Goal: Task Accomplishment & Management: Complete application form

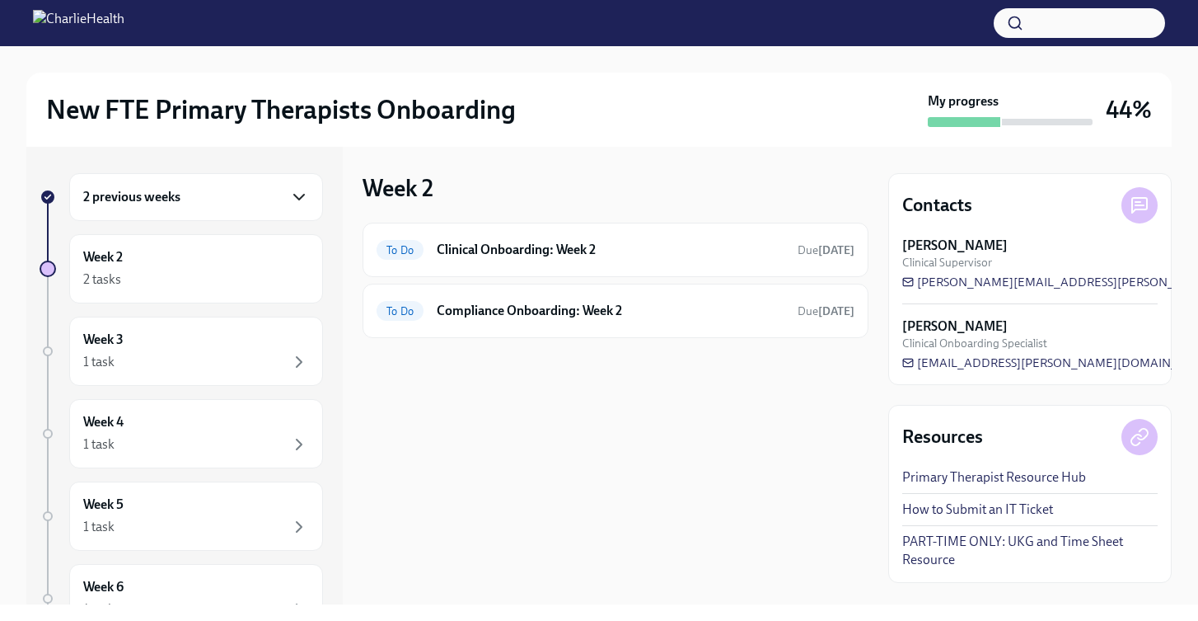
click at [289, 204] on icon "button" at bounding box center [299, 197] width 20 height 20
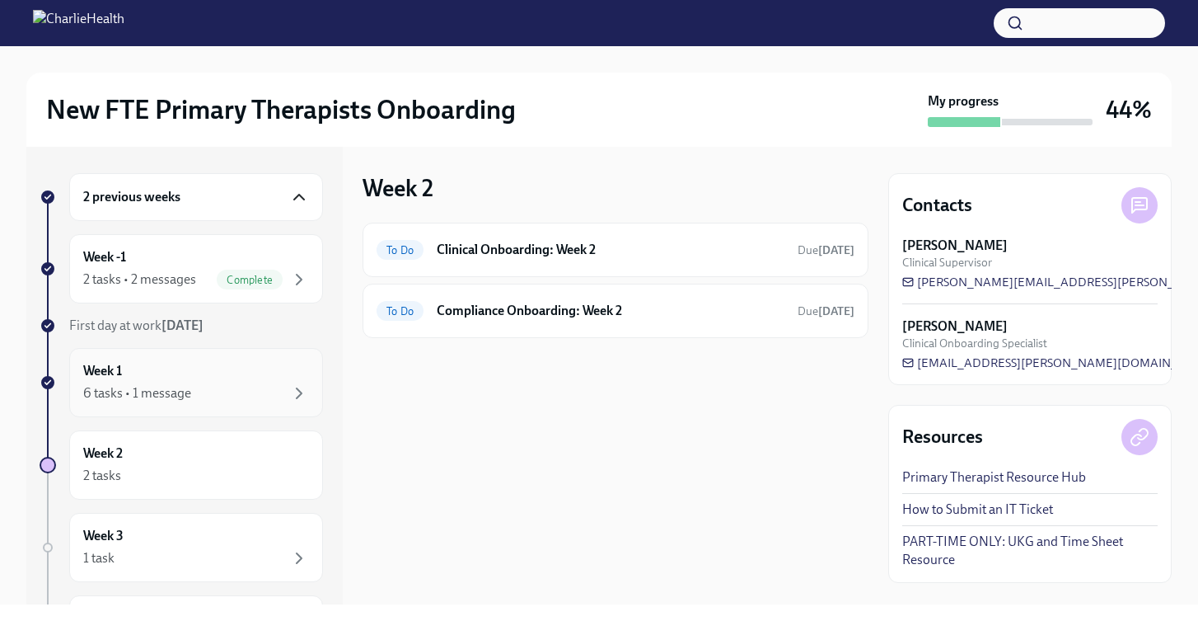
click at [233, 383] on div "6 tasks • 1 message" at bounding box center [196, 393] width 226 height 20
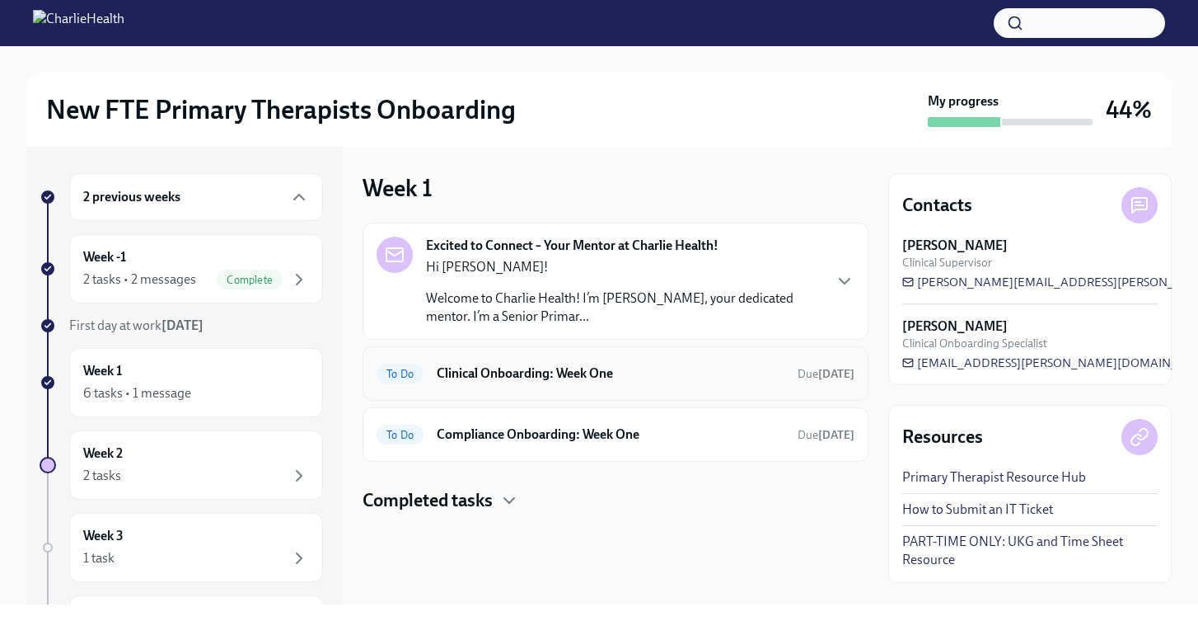
click at [481, 378] on h6 "Clinical Onboarding: Week One" at bounding box center [611, 373] width 348 height 18
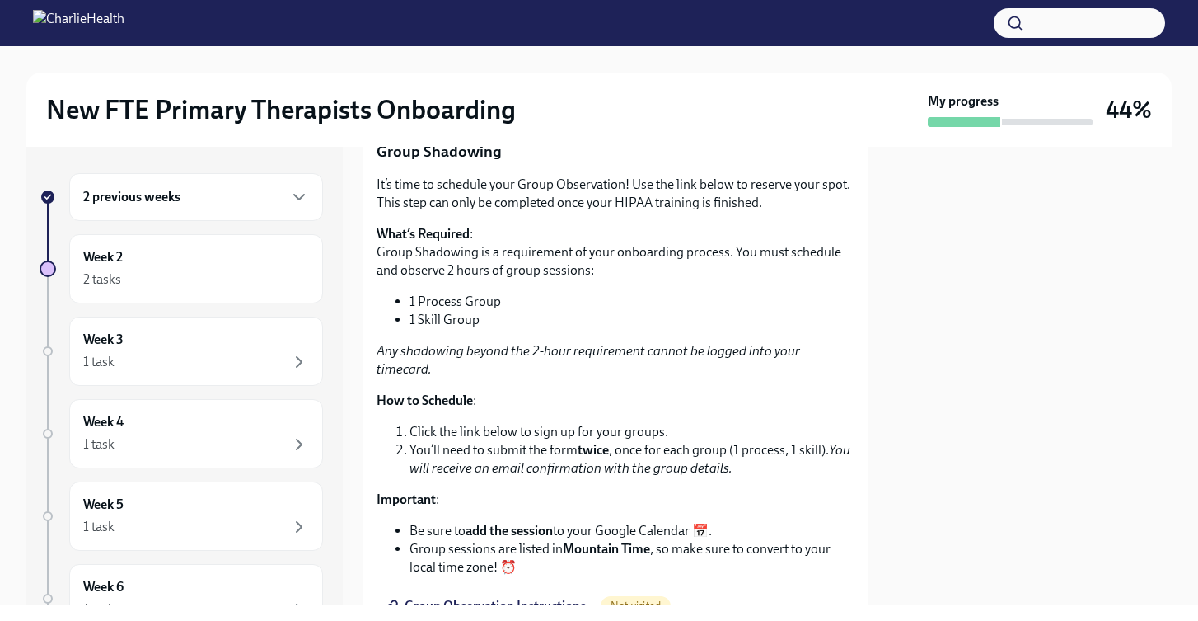
scroll to position [1848, 0]
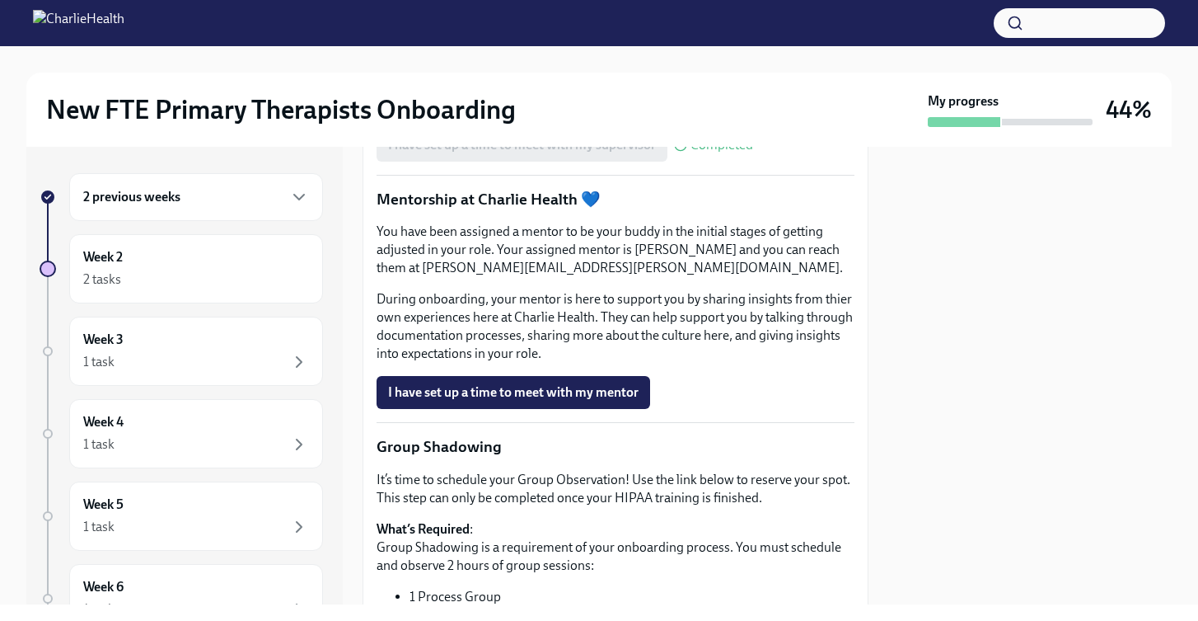
click at [487, 400] on span "I have set up a time to meet with my mentor" at bounding box center [513, 392] width 251 height 16
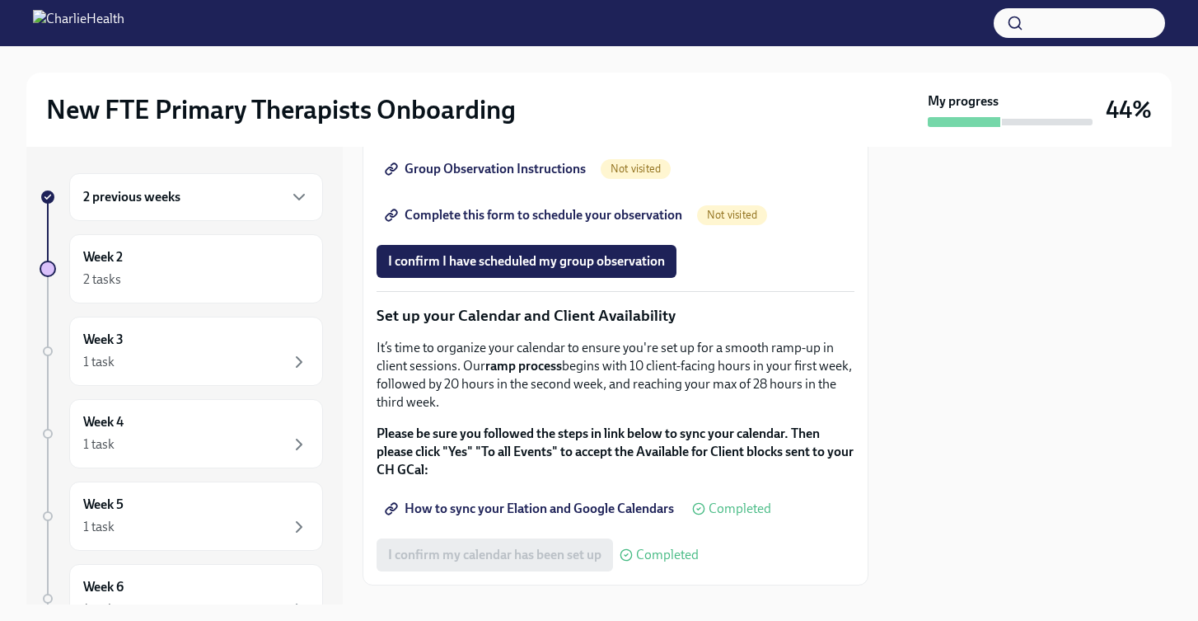
scroll to position [2579, 0]
click at [531, 279] on button "I confirm I have scheduled my group observation" at bounding box center [527, 262] width 300 height 33
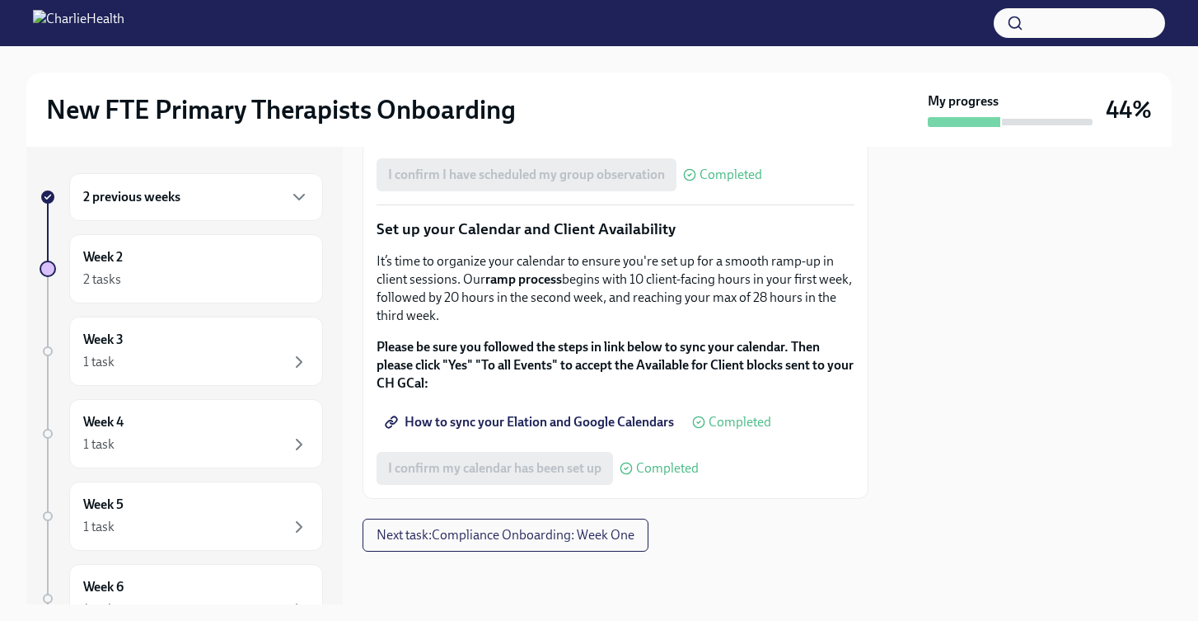
scroll to position [2819, 0]
click at [455, 545] on button "Next task : Compliance Onboarding: Week One" at bounding box center [506, 534] width 286 height 33
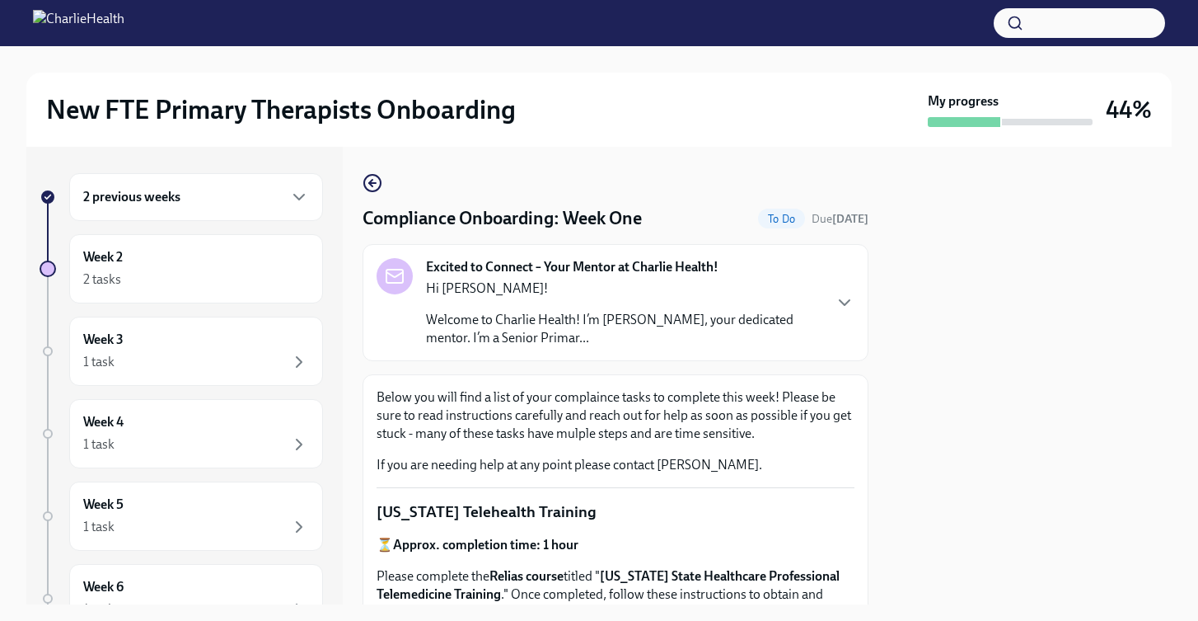
click at [669, 316] on p "Welcome to Charlie Health! I’m [PERSON_NAME], your dedicated mentor. I’m a Seni…" at bounding box center [624, 329] width 396 height 36
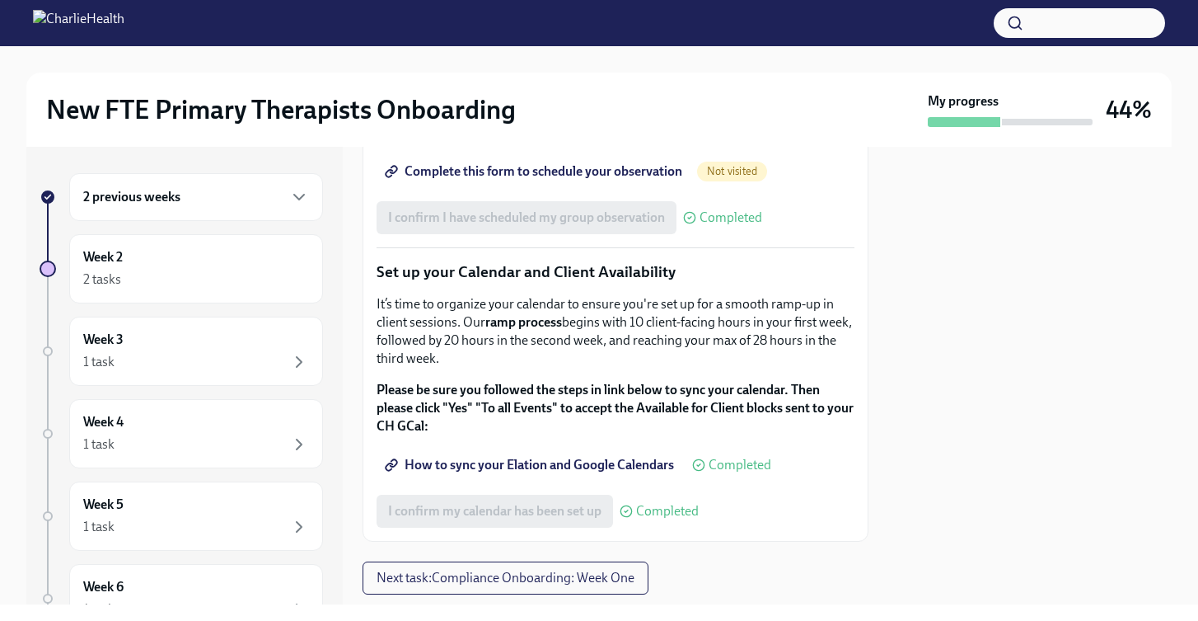
scroll to position [2819, 0]
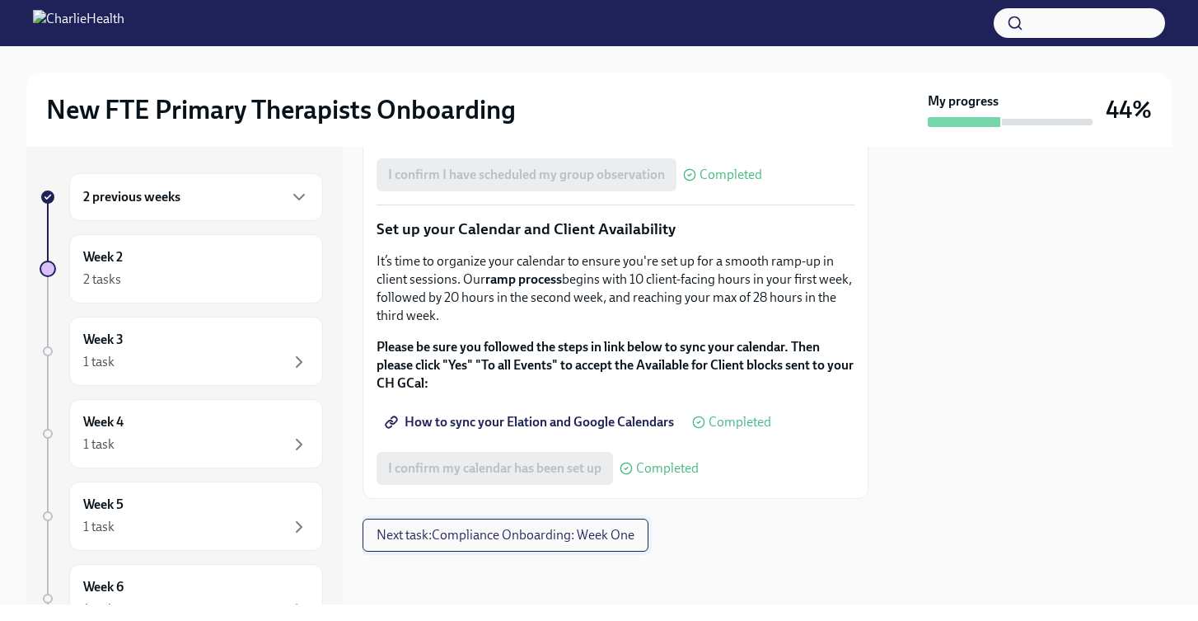
click at [503, 538] on span "Next task : Compliance Onboarding: Week One" at bounding box center [506, 535] width 258 height 16
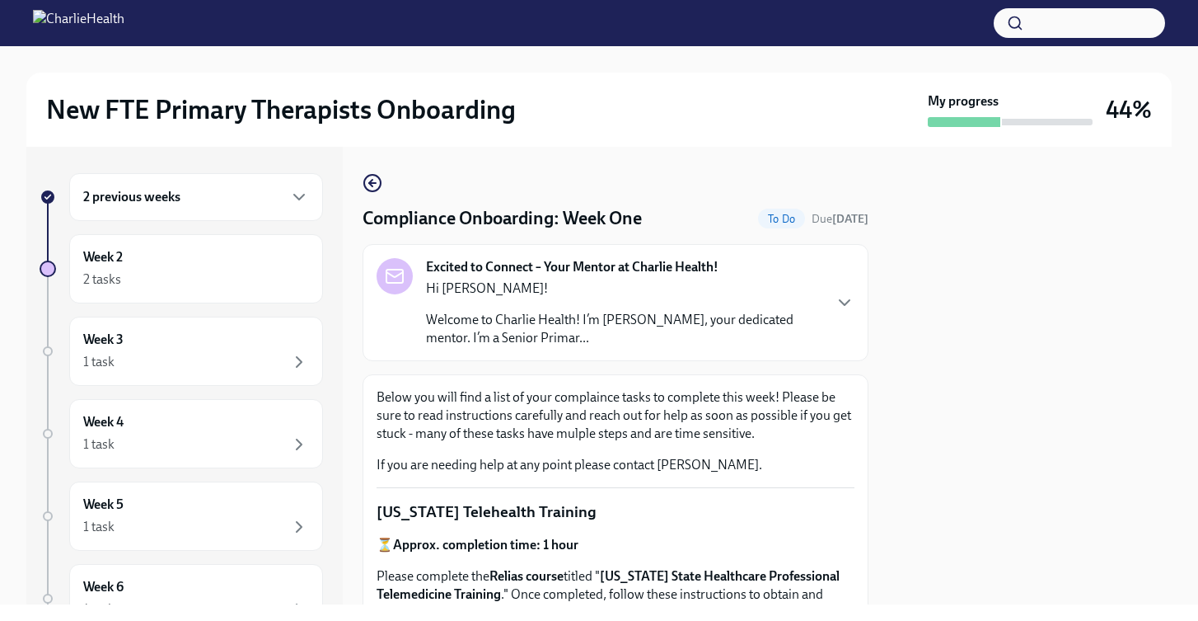
click at [784, 299] on div "Hi Alyssa! Welcome to Charlie Health! I’m Ryan McMullen, your dedicated mentor.…" at bounding box center [624, 313] width 396 height 68
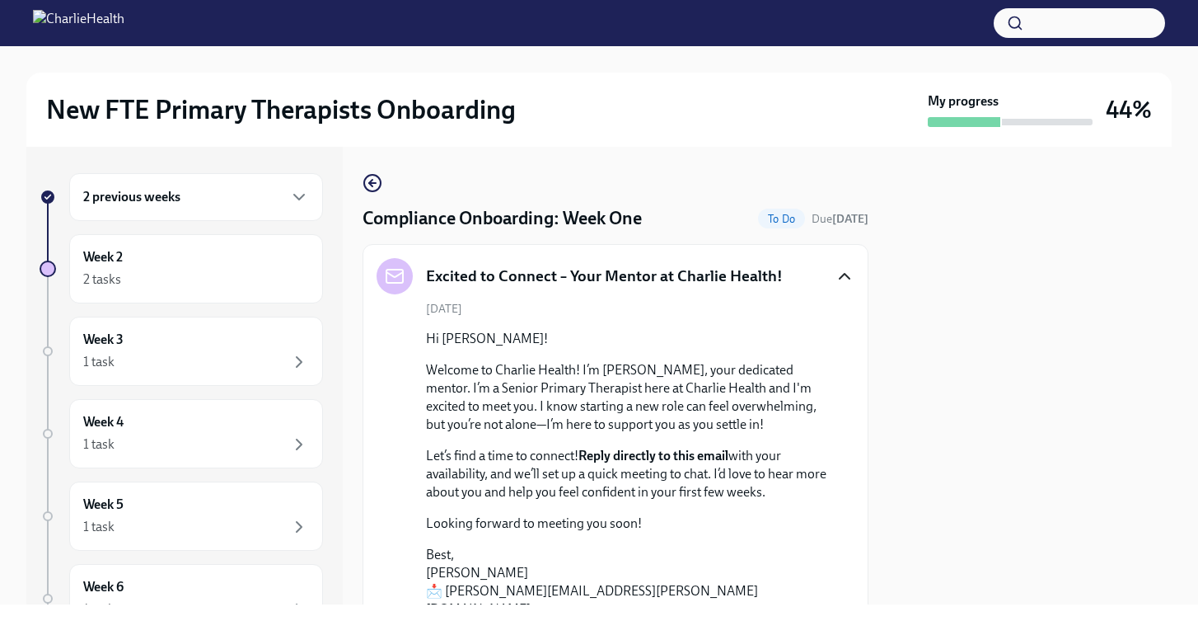
click at [835, 277] on icon "button" at bounding box center [845, 276] width 20 height 20
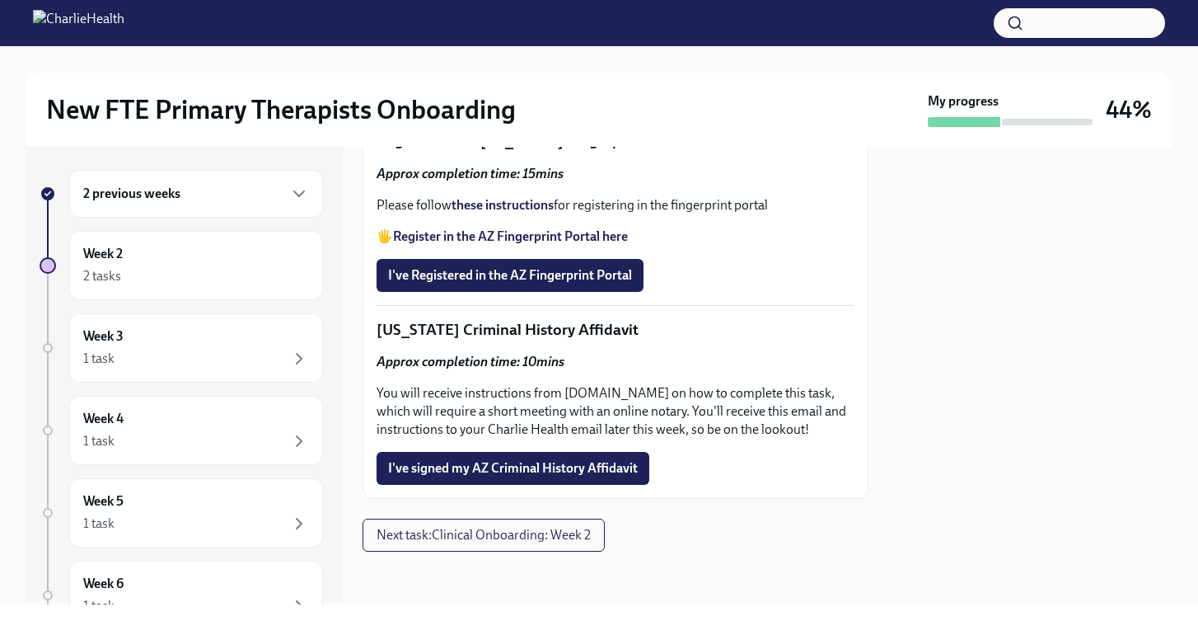
scroll to position [2476, 0]
click at [276, 193] on div "2 previous weeks" at bounding box center [196, 194] width 226 height 20
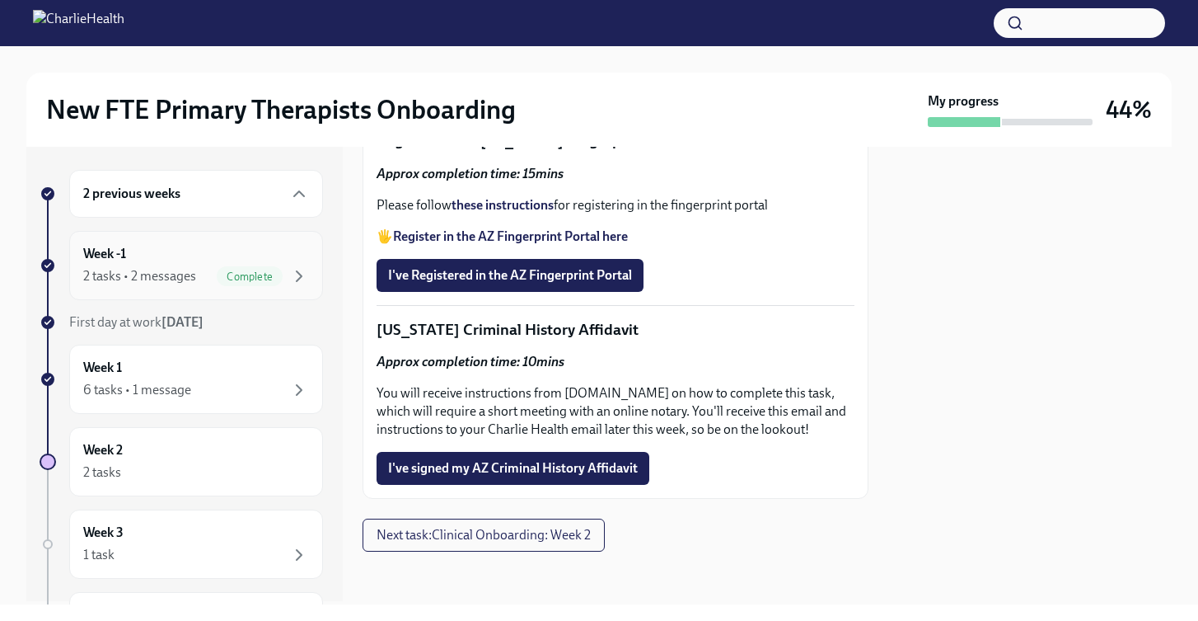
click at [154, 279] on div "2 tasks • 2 messages" at bounding box center [139, 276] width 113 height 18
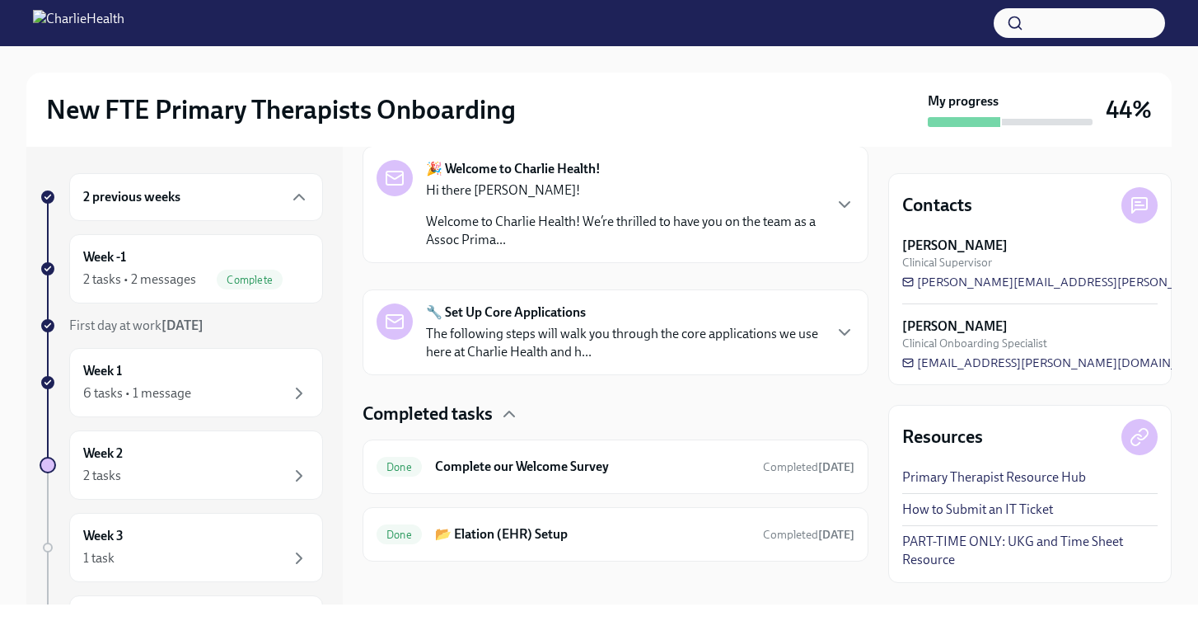
scroll to position [283, 0]
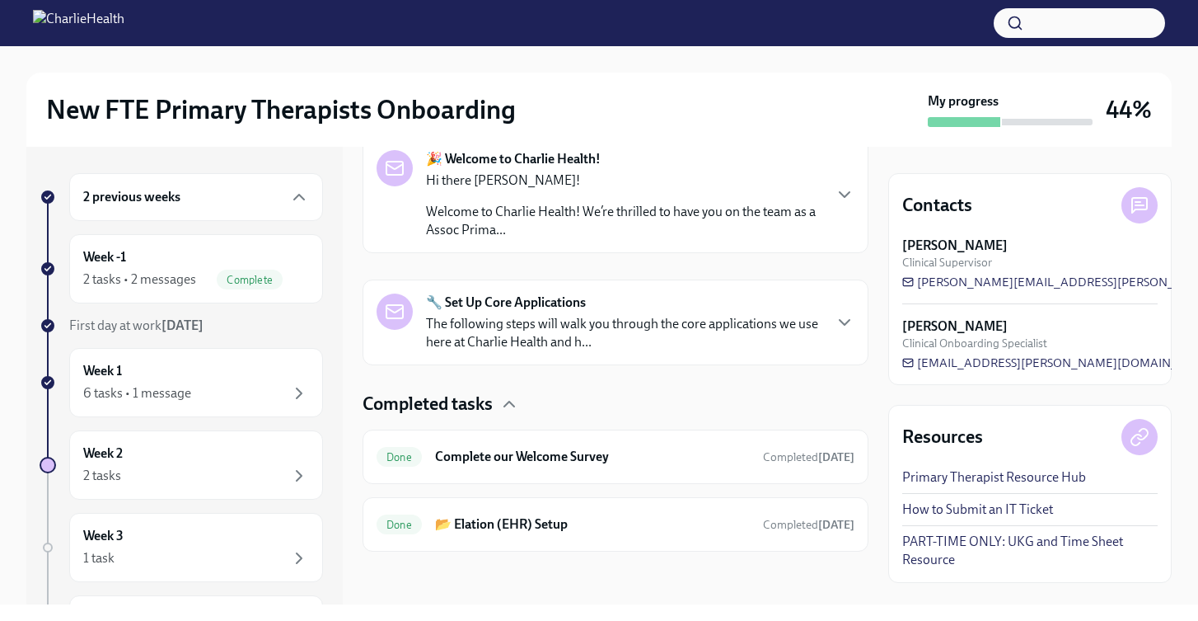
click at [771, 320] on p "The following steps will walk you through the core applications we use here at …" at bounding box center [624, 333] width 396 height 36
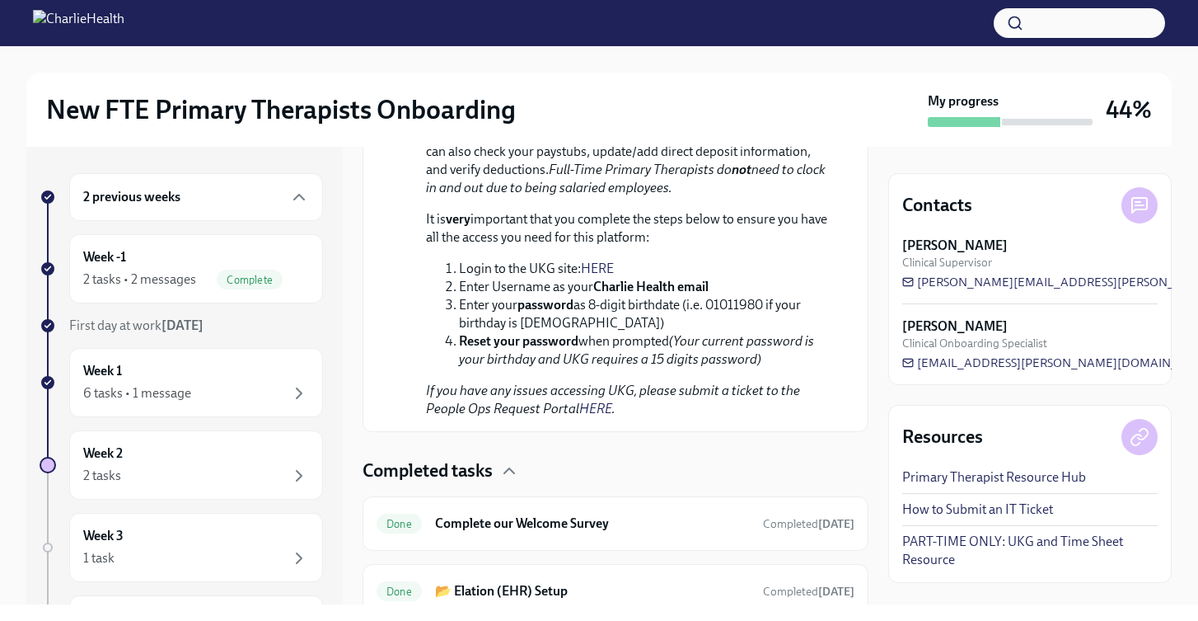
scroll to position [1510, 0]
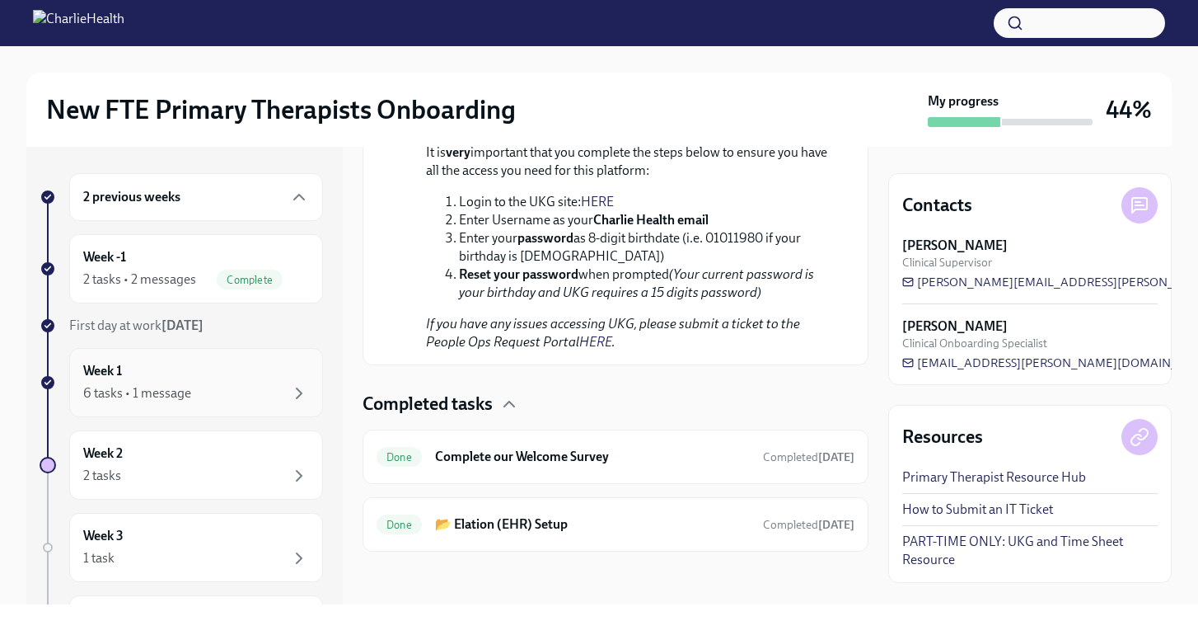
click at [168, 385] on div "6 tasks • 1 message" at bounding box center [137, 393] width 108 height 18
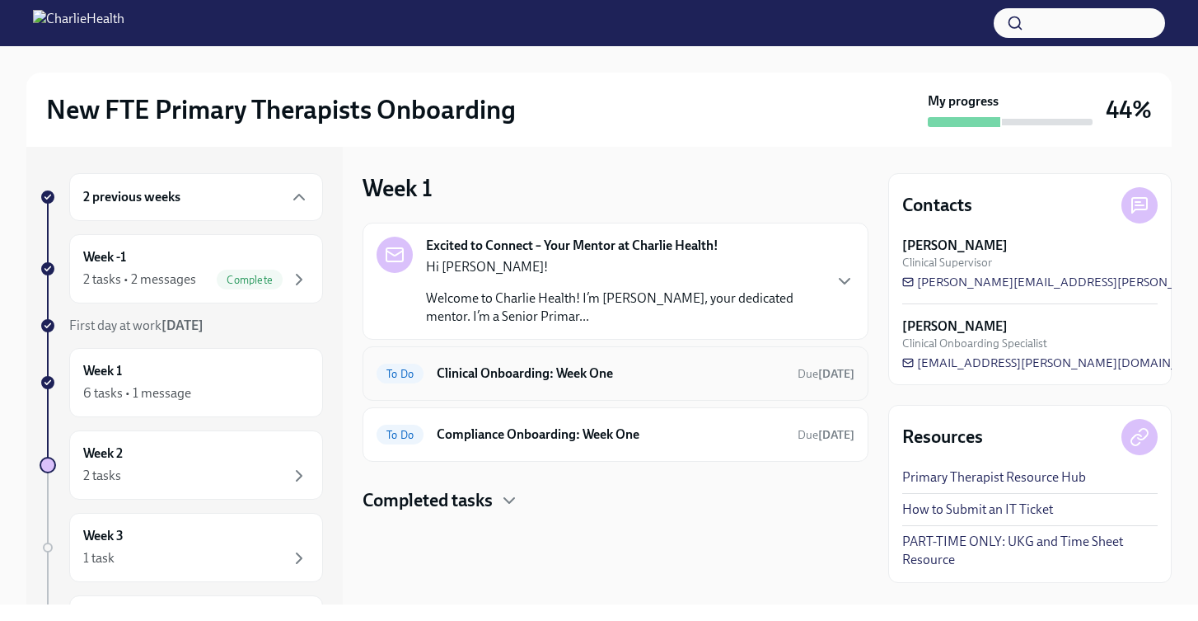
click at [639, 384] on div "To Do Clinical Onboarding: Week One Due [DATE]" at bounding box center [616, 373] width 478 height 26
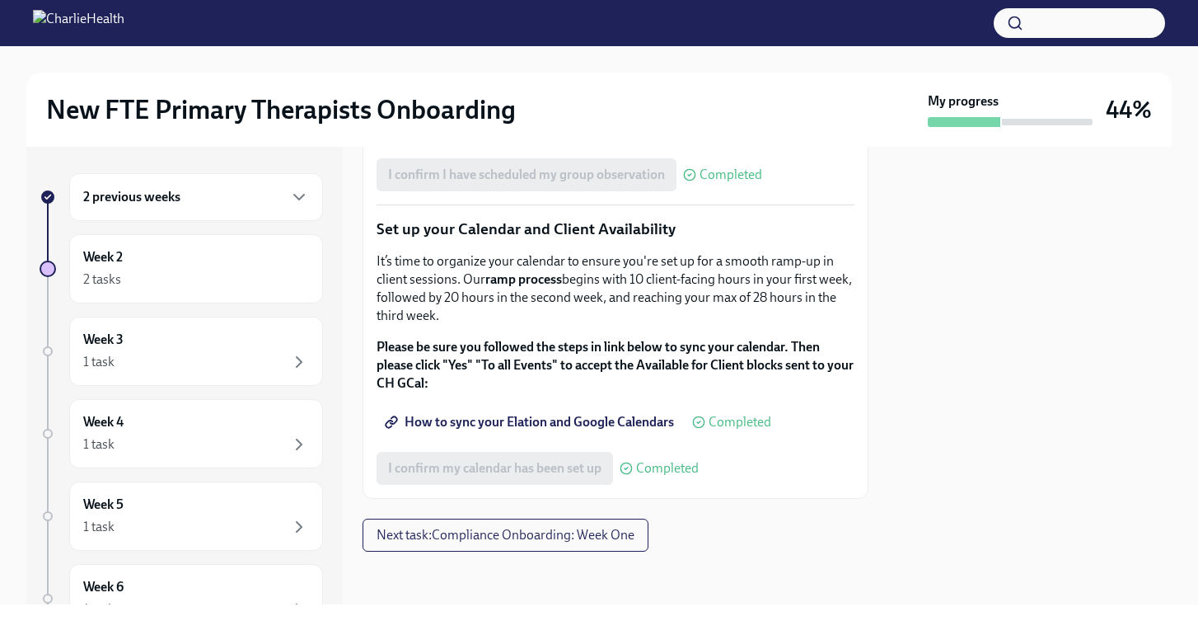
scroll to position [2819, 0]
click at [507, 541] on span "Next task : Compliance Onboarding: Week One" at bounding box center [506, 535] width 258 height 16
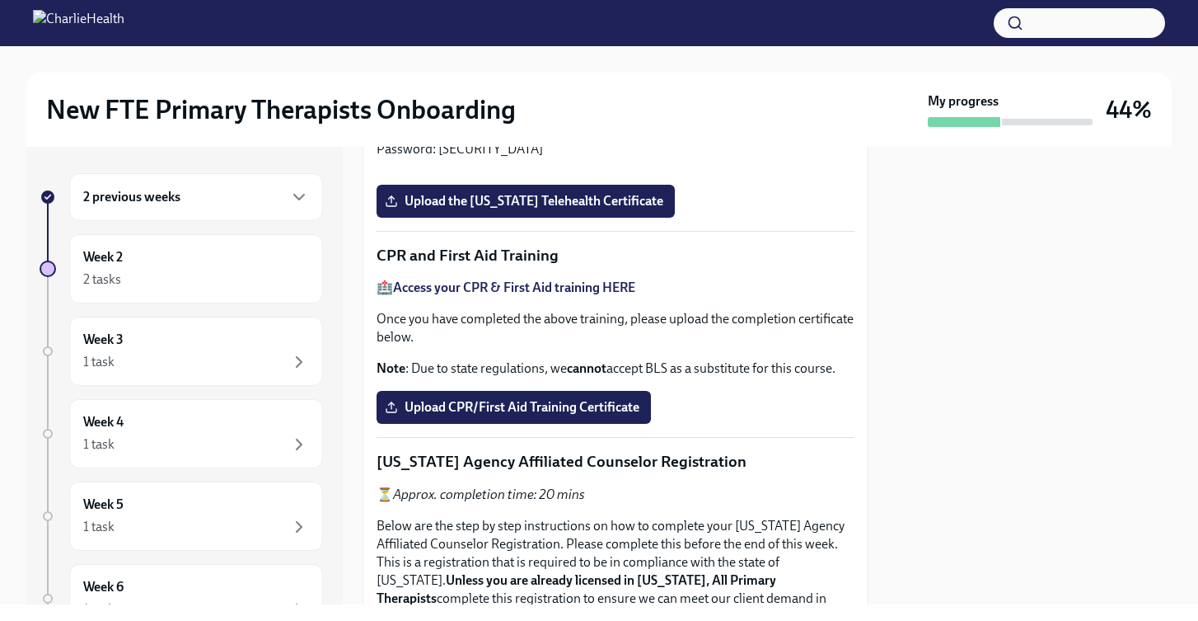
scroll to position [589, 0]
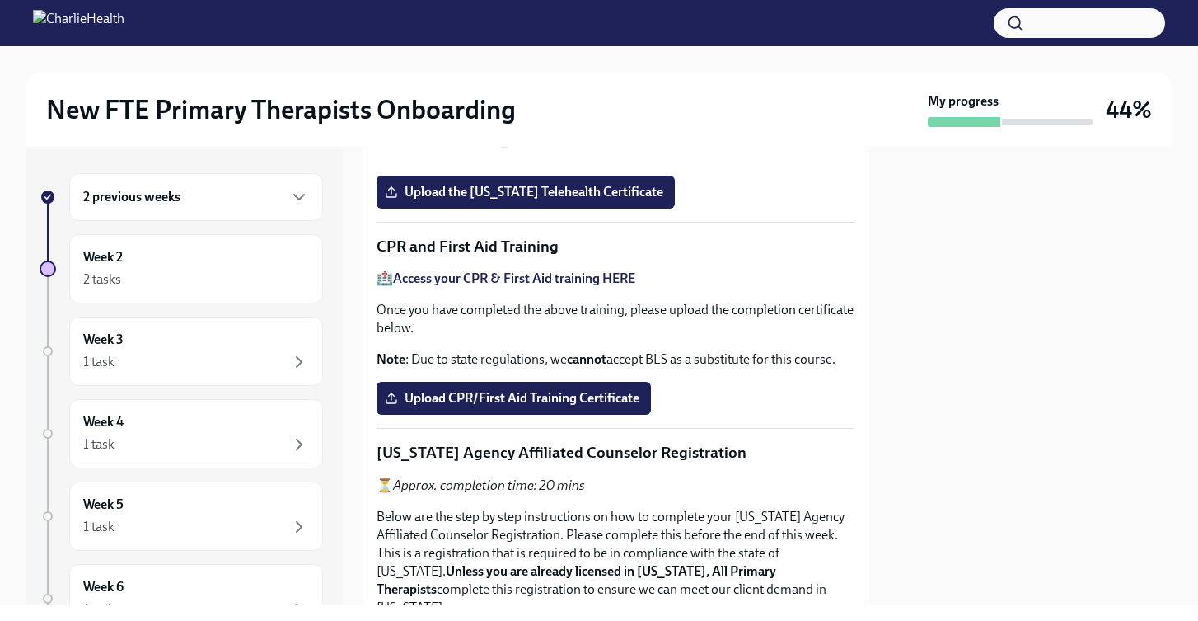
click at [1068, 24] on button "button" at bounding box center [1079, 23] width 171 height 30
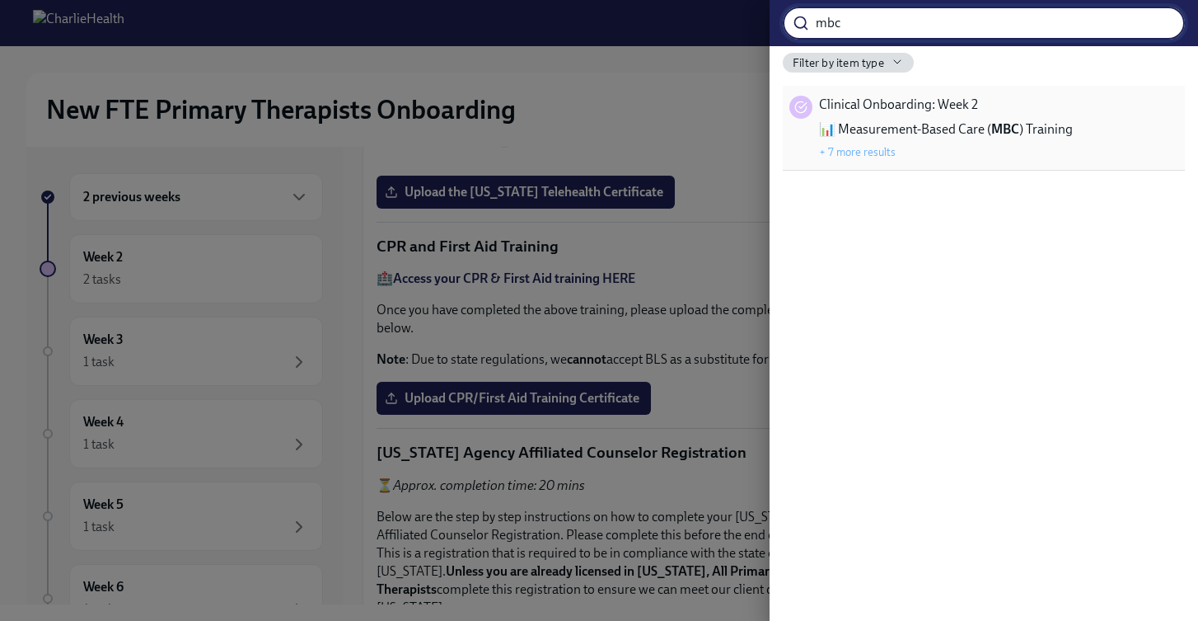
type input "mbc"
click at [1052, 133] on span "📊 Measurement-Based Care ( MBC ) Training" at bounding box center [946, 129] width 254 height 18
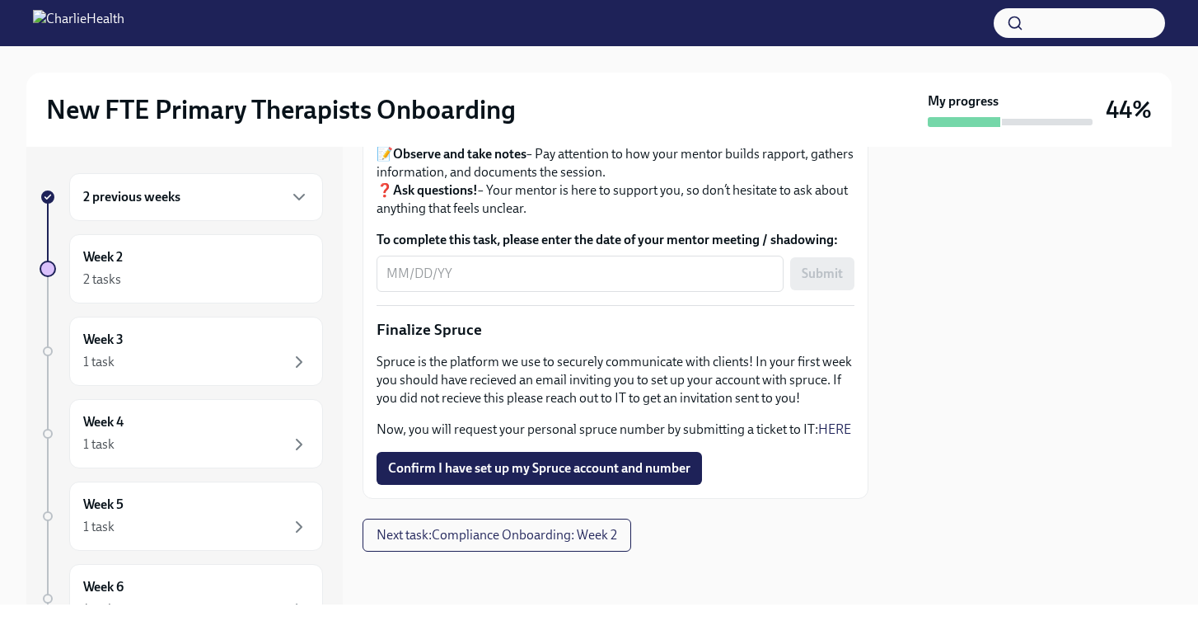
scroll to position [2055, 0]
click at [488, 474] on span "Confirm I have set up my Spruce account and number" at bounding box center [539, 468] width 302 height 16
